Goal: Information Seeking & Learning: Learn about a topic

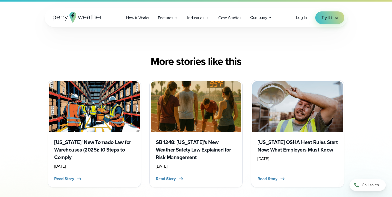
scroll to position [4024, 0]
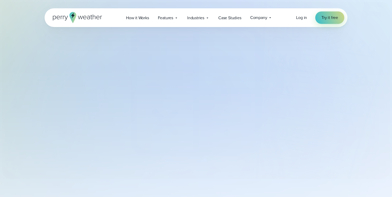
select select "***"
type input "*******"
